Goal: Transaction & Acquisition: Subscribe to service/newsletter

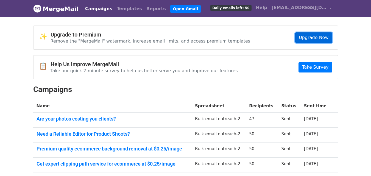
click at [319, 37] on link "Upgrade Now" at bounding box center [313, 37] width 37 height 10
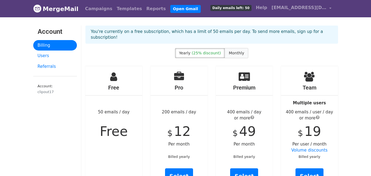
click at [229, 51] on span "Monthly" at bounding box center [236, 53] width 15 height 4
click at [211, 51] on span "(25% discount)" at bounding box center [206, 53] width 29 height 4
click at [237, 51] on span "Monthly" at bounding box center [236, 53] width 15 height 4
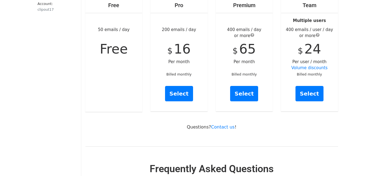
scroll to position [55, 0]
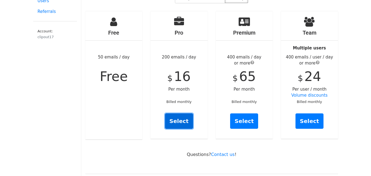
click at [184, 116] on link "Select" at bounding box center [179, 120] width 28 height 15
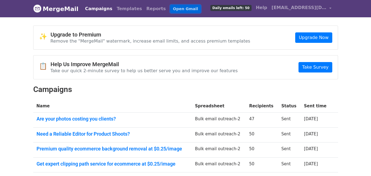
click at [170, 7] on link "Open Gmail" at bounding box center [185, 9] width 30 height 8
click at [177, 9] on link "Open Gmail" at bounding box center [185, 9] width 30 height 8
